Goal: Contribute content: Add original content to the website for others to see

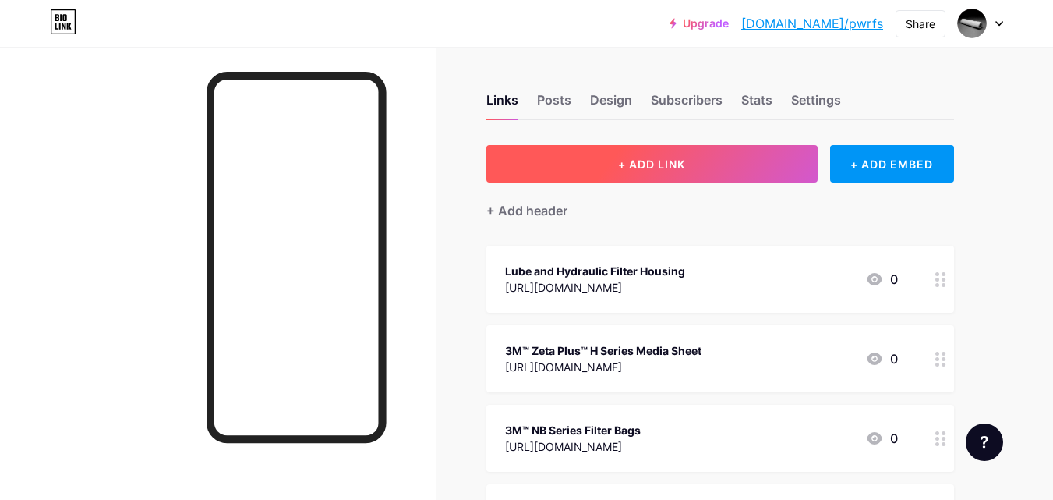
click at [600, 170] on button "+ ADD LINK" at bounding box center [651, 163] width 331 height 37
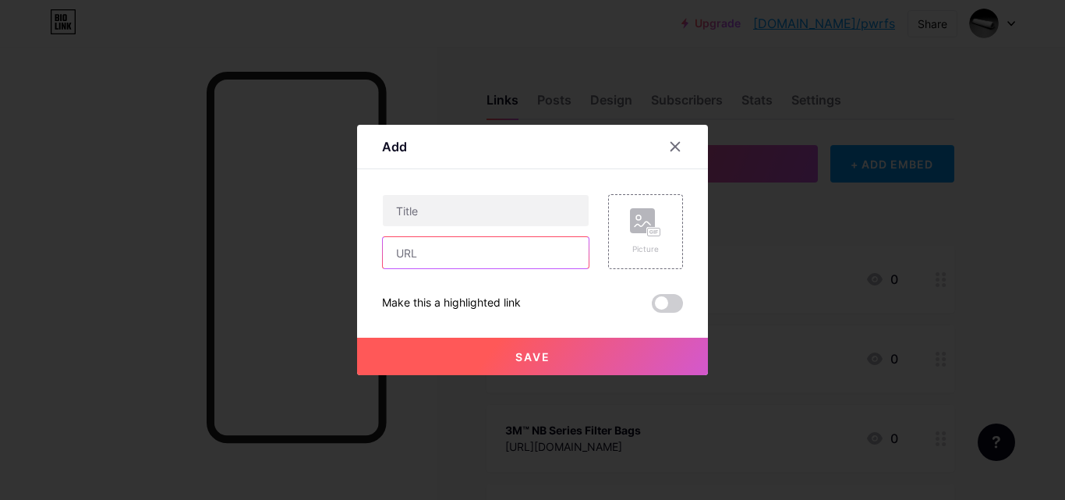
click at [508, 256] on input "text" at bounding box center [486, 252] width 206 height 31
paste input "[URL][DOMAIN_NAME]"
type input "[URL][DOMAIN_NAME]"
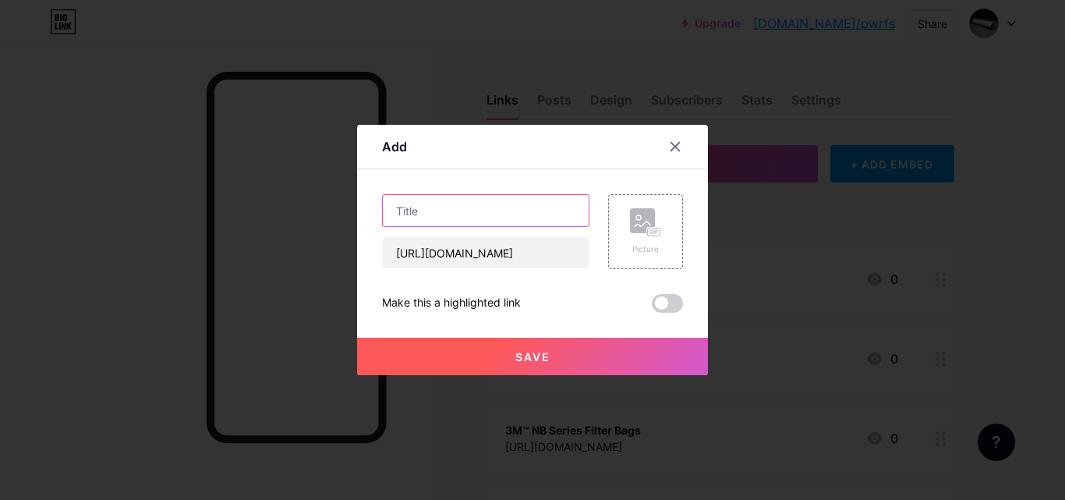
click at [521, 218] on input "text" at bounding box center [486, 210] width 206 height 31
paste input "10 Series Heavy-Duty Sanitary Pressure [GEOGRAPHIC_DATA]"
type input "10 Series Heavy-Duty Sanitary Pressure [GEOGRAPHIC_DATA]"
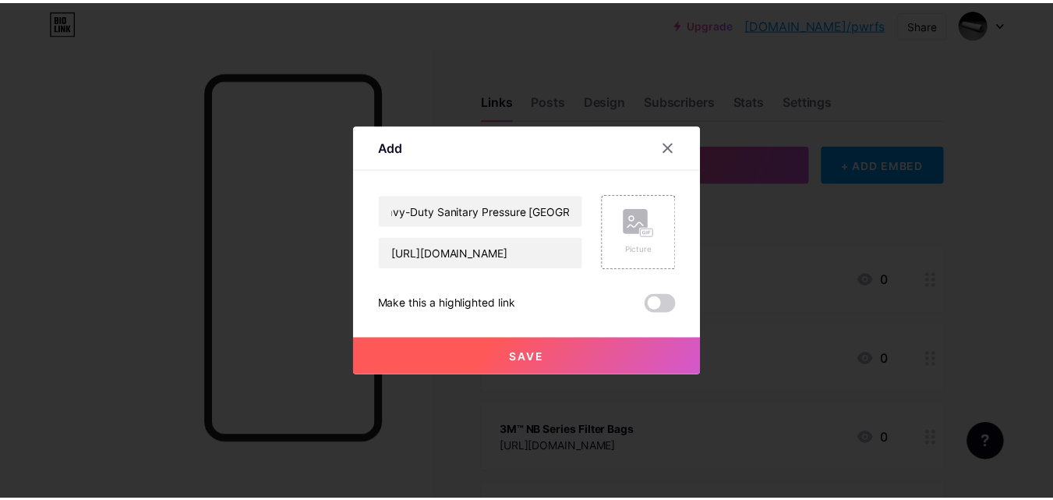
scroll to position [0, 0]
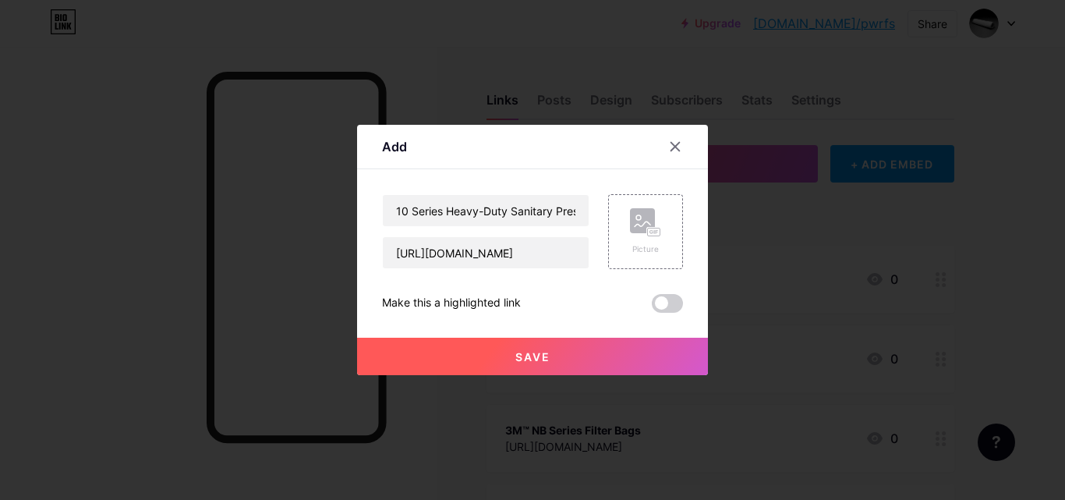
click at [539, 356] on span "Save" at bounding box center [532, 356] width 35 height 13
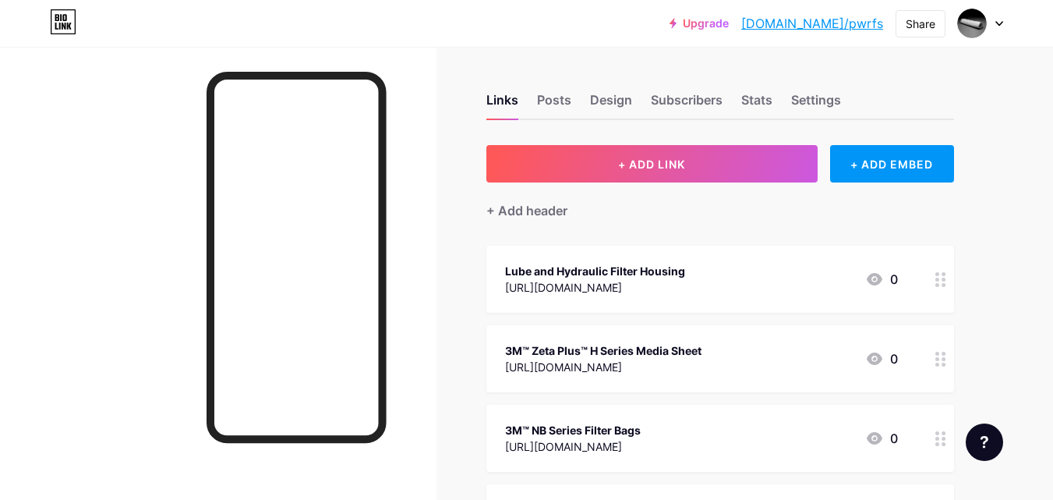
click at [825, 26] on link "[DOMAIN_NAME]/pwrfs" at bounding box center [812, 23] width 142 height 19
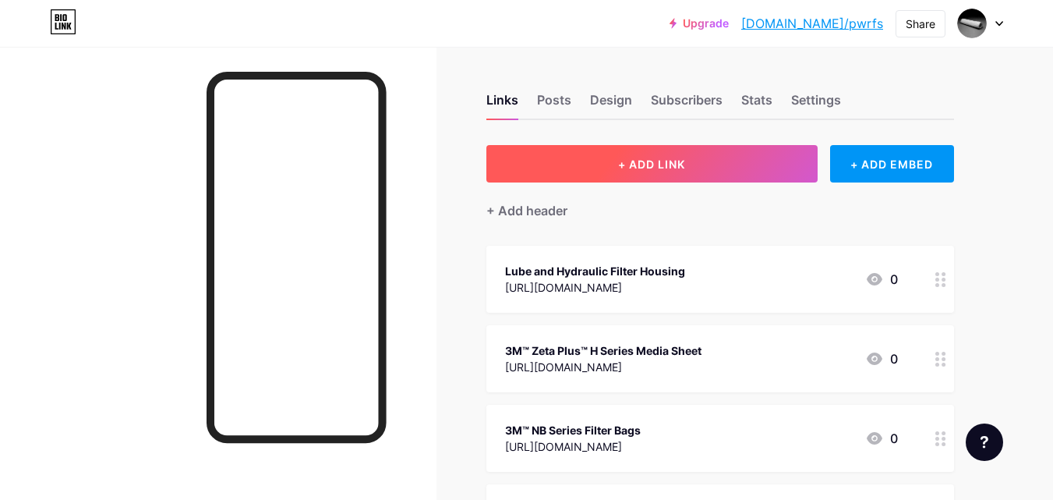
click at [581, 178] on button "+ ADD LINK" at bounding box center [651, 163] width 331 height 37
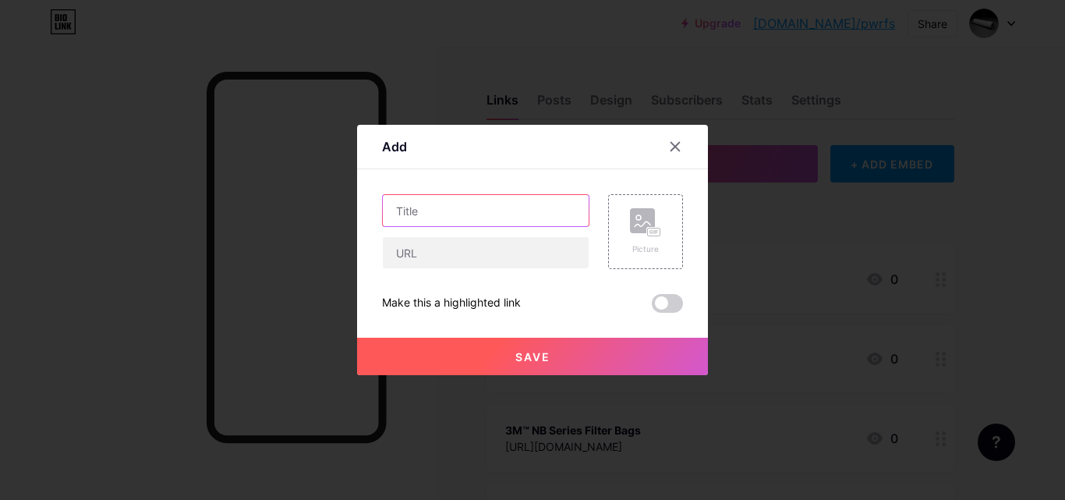
click at [518, 210] on input "text" at bounding box center [486, 210] width 206 height 31
paste input "100 Series ABS & Steel Case Dry Pressure Gauges"
type input "100 Series ABS & Steel Case Dry Pressure Gauges"
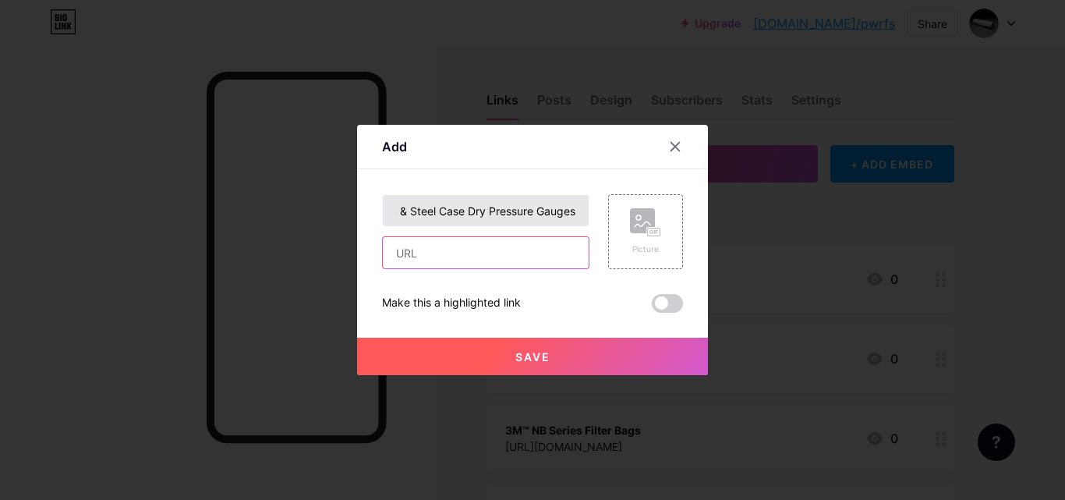
scroll to position [0, 0]
paste input "https://www.pwrfs.com/product/100-series-abs-steel-case-dry-pressure-gauges/"
type input "https://www.pwrfs.com/product/100-series-abs-steel-case-dry-pressure-gauges/"
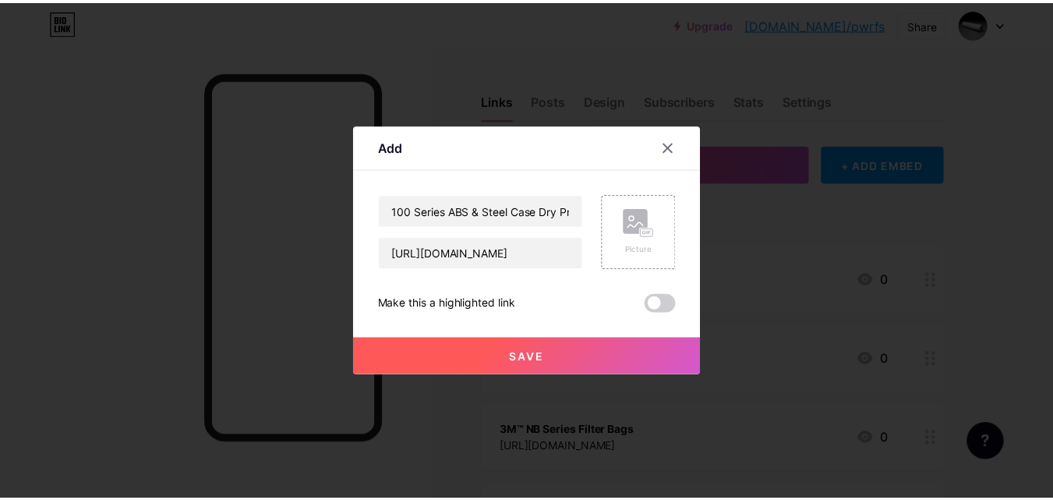
scroll to position [0, 0]
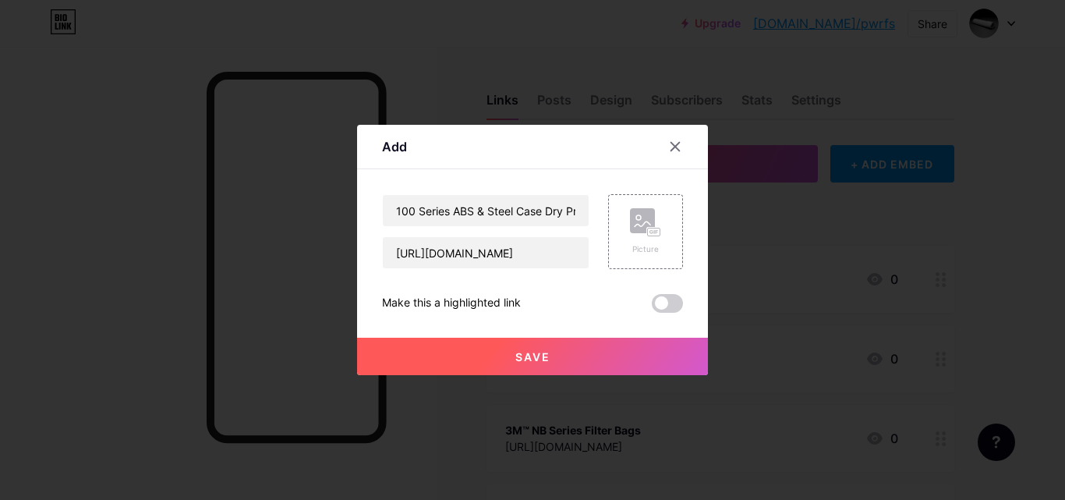
click at [543, 352] on span "Save" at bounding box center [532, 356] width 35 height 13
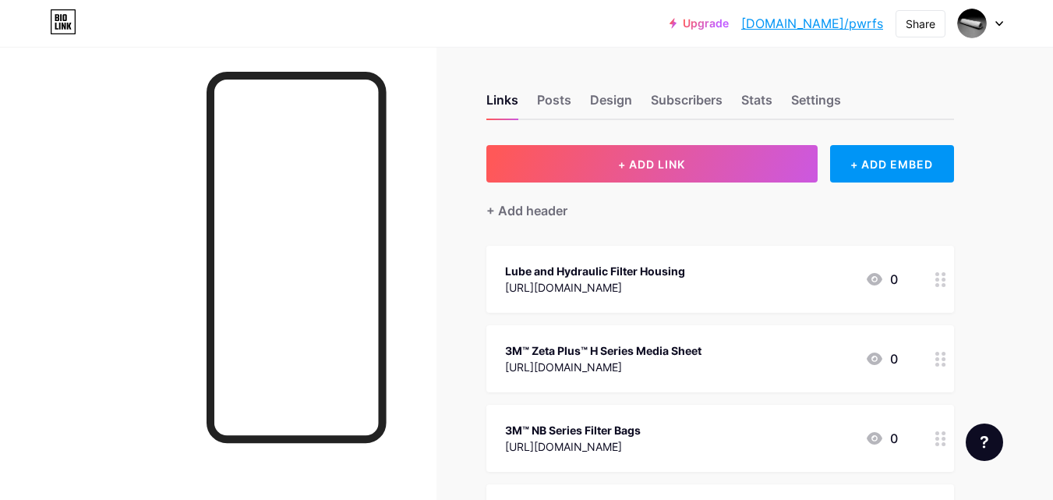
click at [839, 21] on link "[DOMAIN_NAME]/pwrfs" at bounding box center [812, 23] width 142 height 19
